Goal: Navigation & Orientation: Find specific page/section

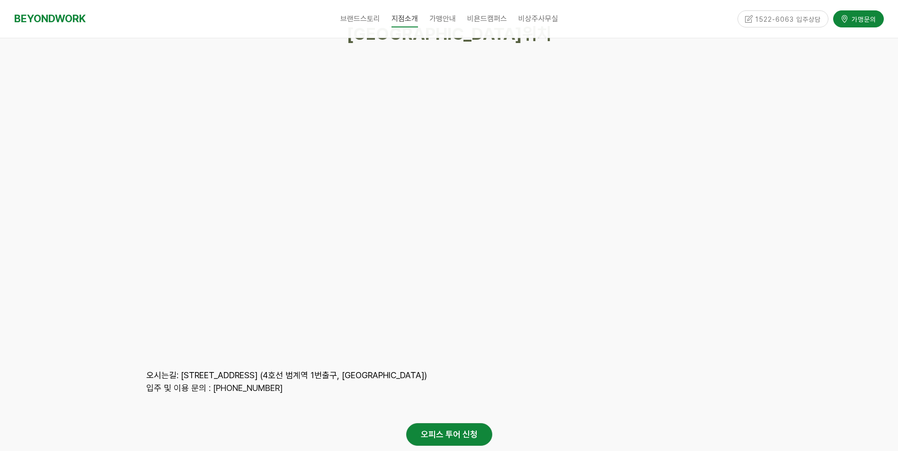
scroll to position [4160, 0]
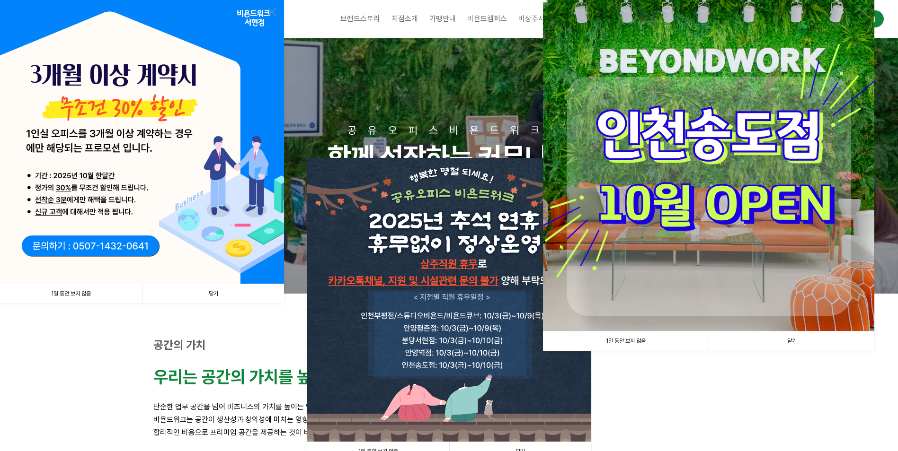
click at [80, 291] on link "1일 동안 보지 않음" at bounding box center [71, 293] width 142 height 19
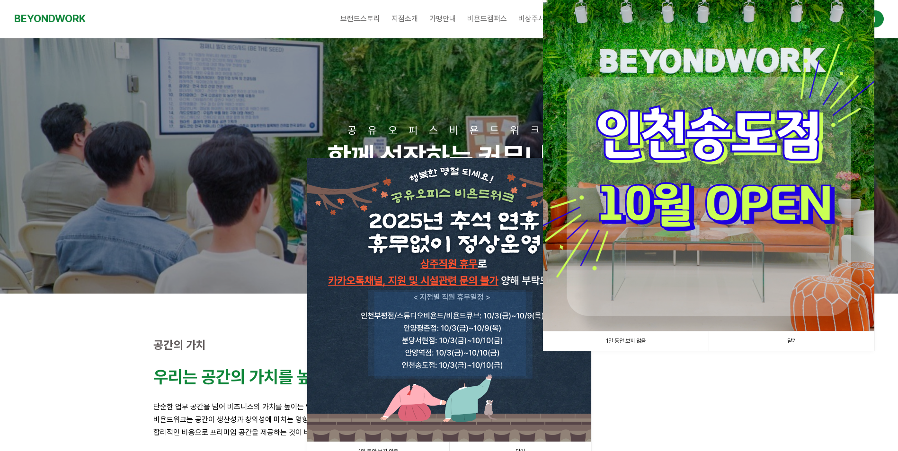
click at [629, 338] on link "1일 동안 보지 않음" at bounding box center [626, 341] width 166 height 19
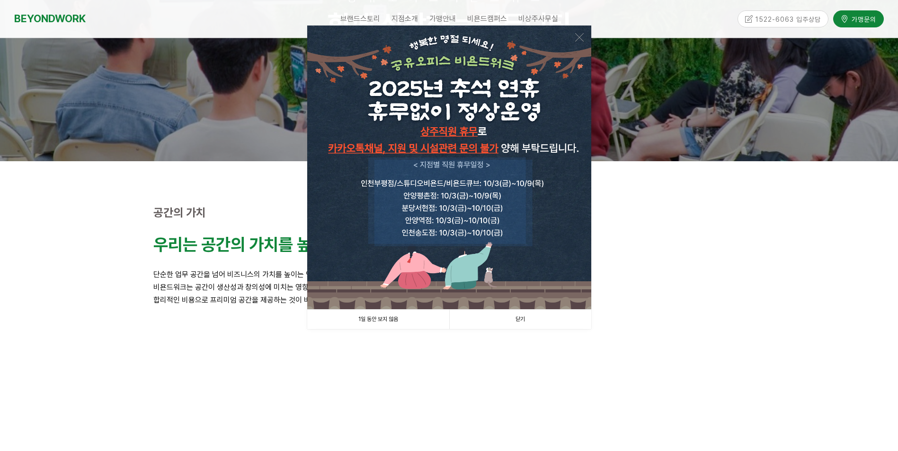
scroll to position [142, 0]
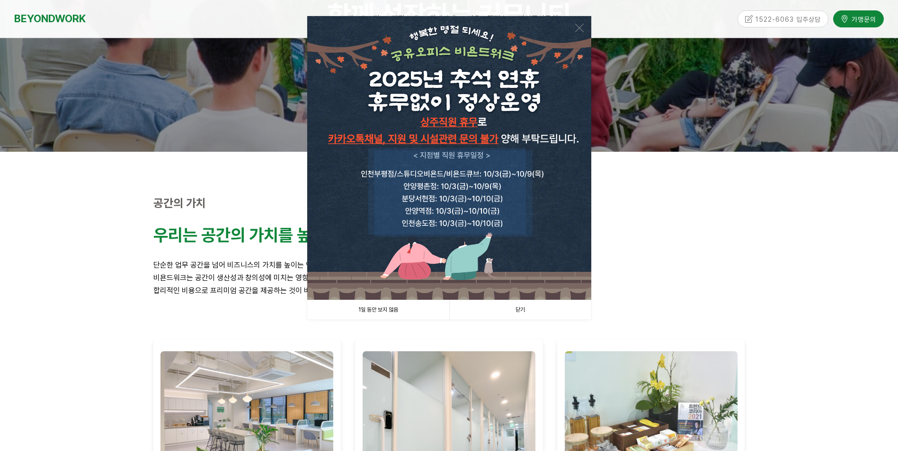
click at [371, 311] on link "1일 동안 보지 않음" at bounding box center [378, 309] width 142 height 19
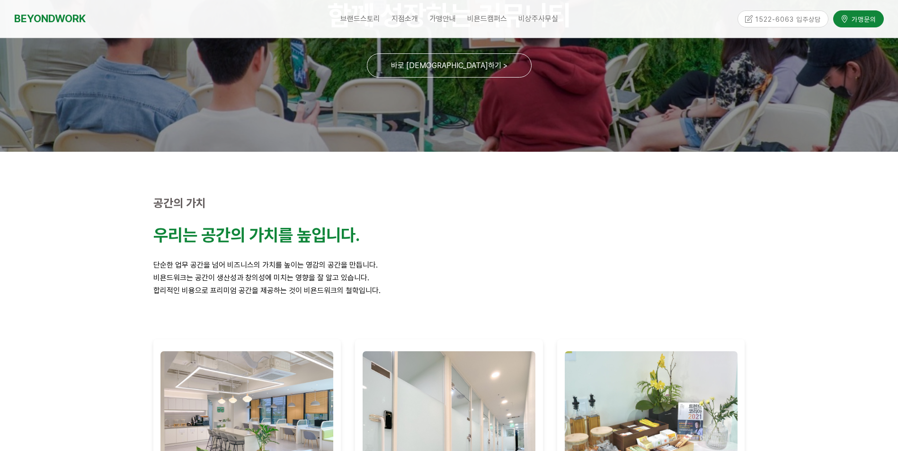
scroll to position [0, 0]
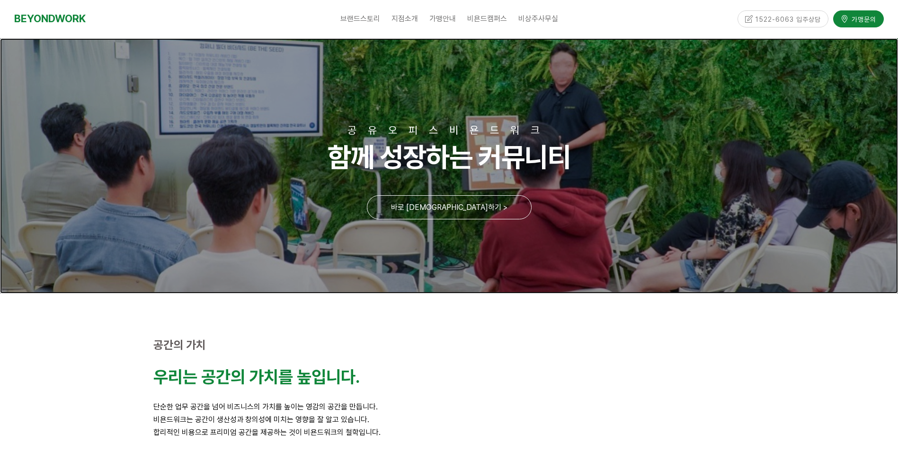
click at [451, 208] on link at bounding box center [449, 166] width 898 height 256
click at [445, 204] on link at bounding box center [449, 166] width 898 height 256
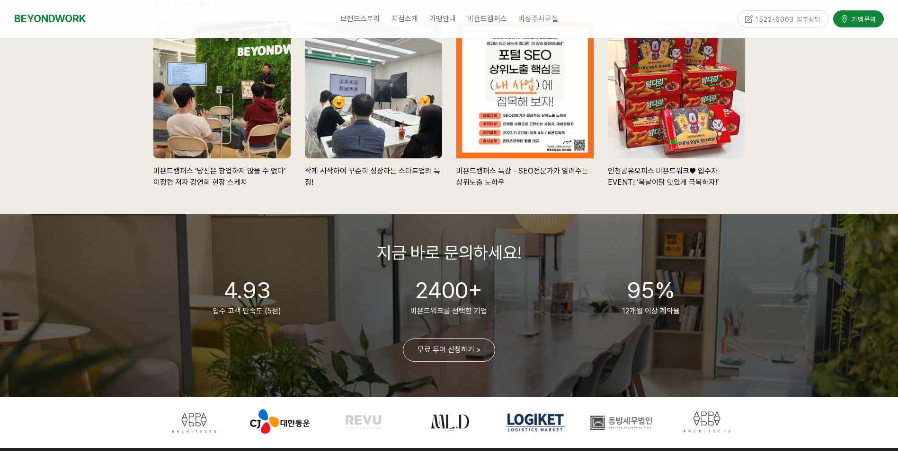
scroll to position [1940, 0]
